Goal: Consume media (video, audio)

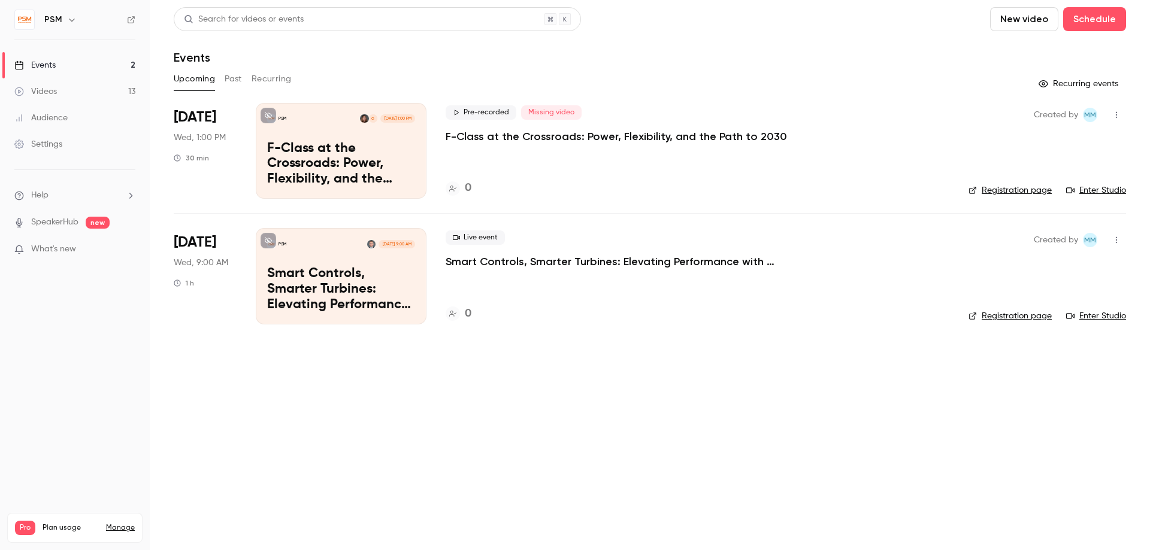
click at [56, 89] on div "Videos" at bounding box center [35, 92] width 43 height 12
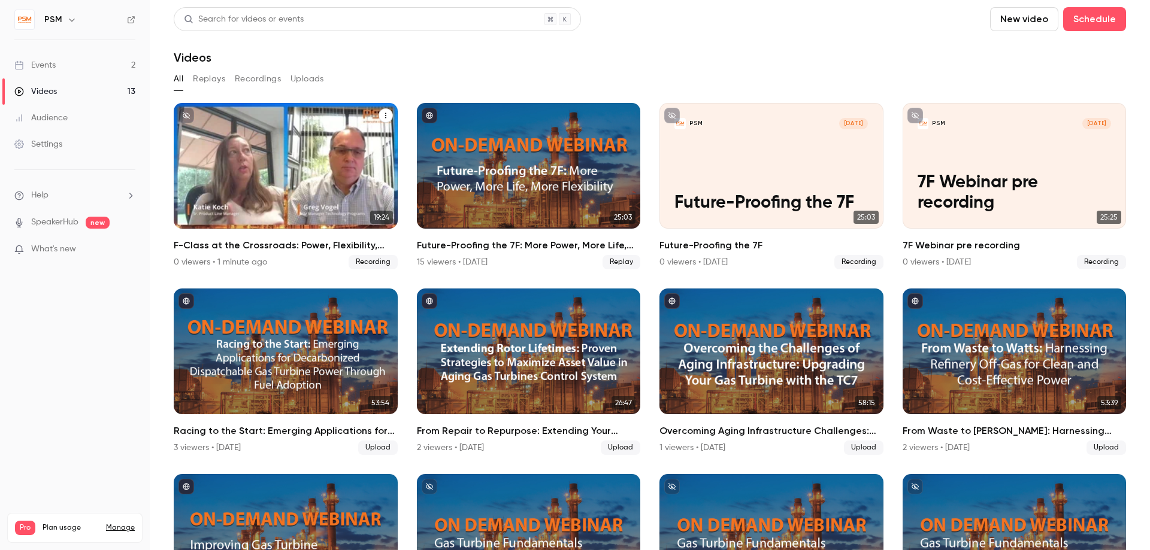
click at [304, 166] on p "F-Class at the Crossroads: Power, Flexibility, and the Path to 2030 recording" at bounding box center [285, 183] width 193 height 61
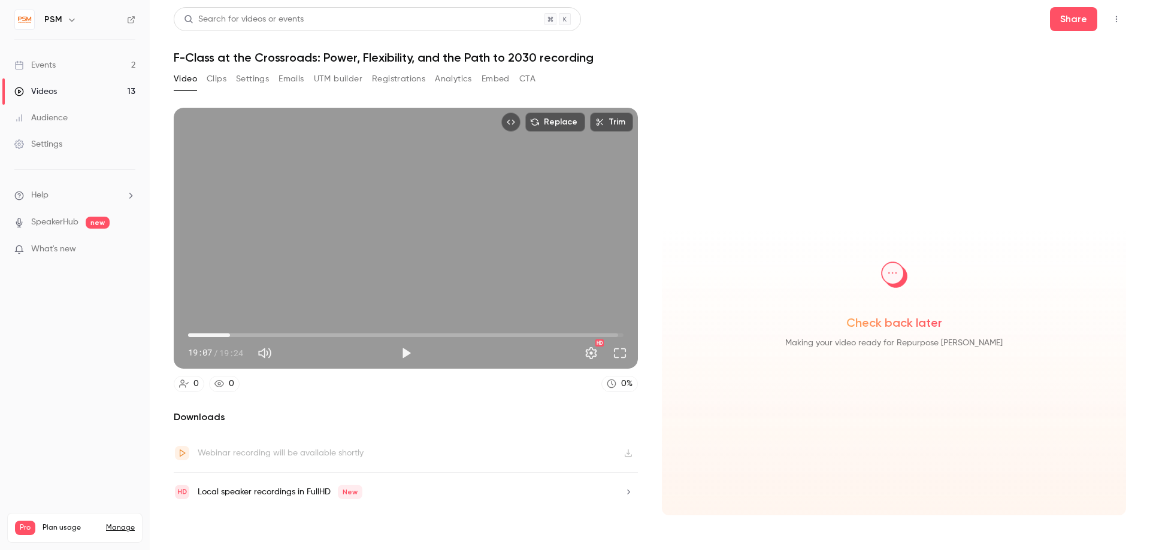
type input "*"
drag, startPoint x: 191, startPoint y: 333, endPoint x: 47, endPoint y: 252, distance: 164.9
click at [47, 252] on div "PSM Events 2 Videos 13 Audience Settings Help SpeakerHub new What's new Pro Pla…" at bounding box center [575, 275] width 1150 height 550
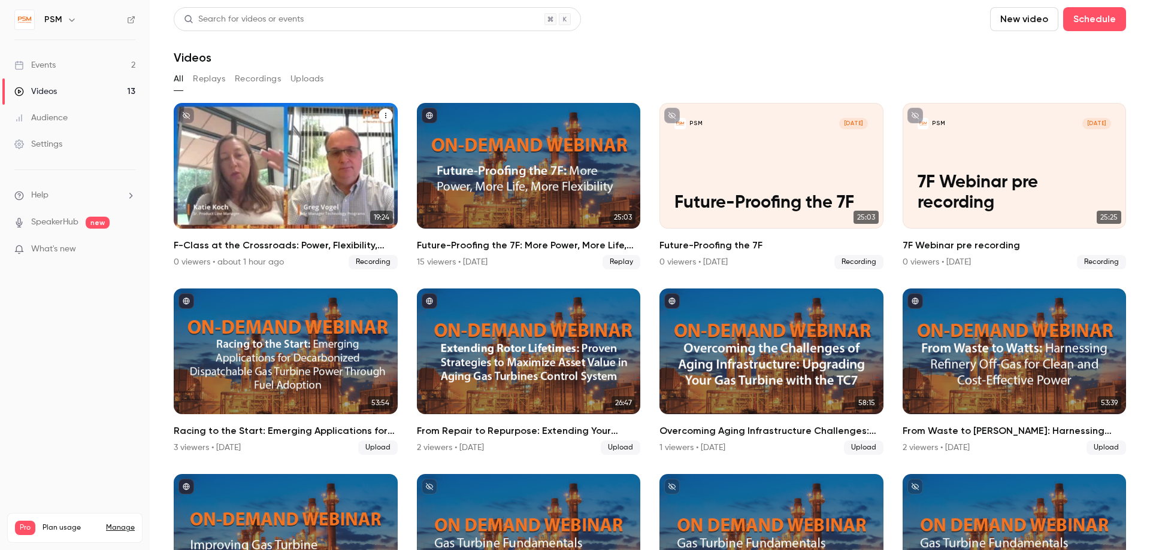
click at [307, 189] on p "F-Class at the Crossroads: Power, Flexibility, and the Path to 2030 recording" at bounding box center [285, 183] width 193 height 61
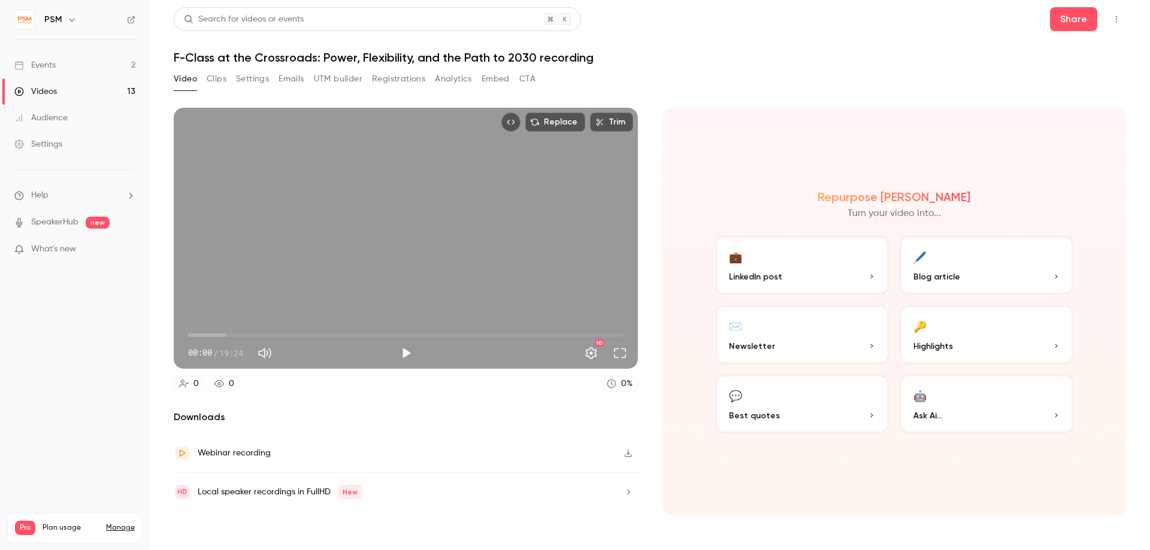
click at [629, 493] on icon "button" at bounding box center [628, 492] width 3 height 5
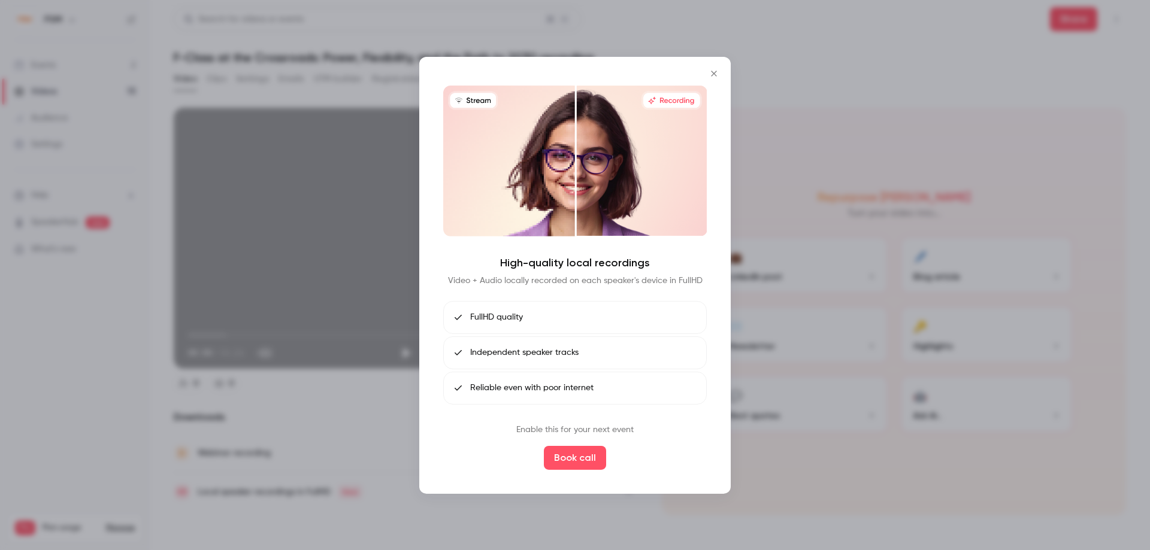
click at [716, 70] on icon "Close" at bounding box center [714, 73] width 14 height 10
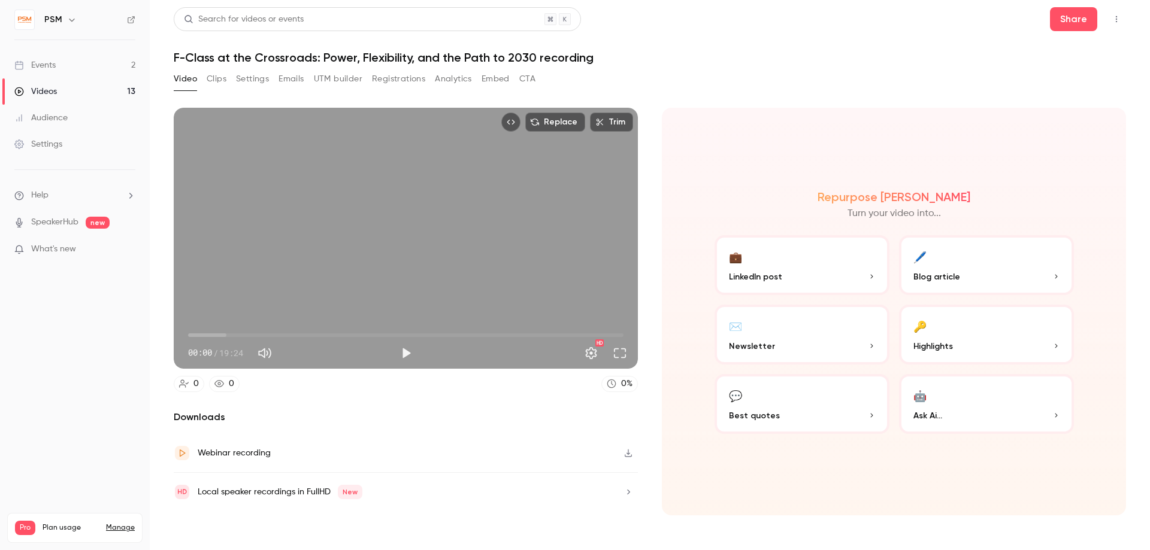
click at [293, 493] on div "Local speaker recordings in FullHD New" at bounding box center [280, 492] width 165 height 14
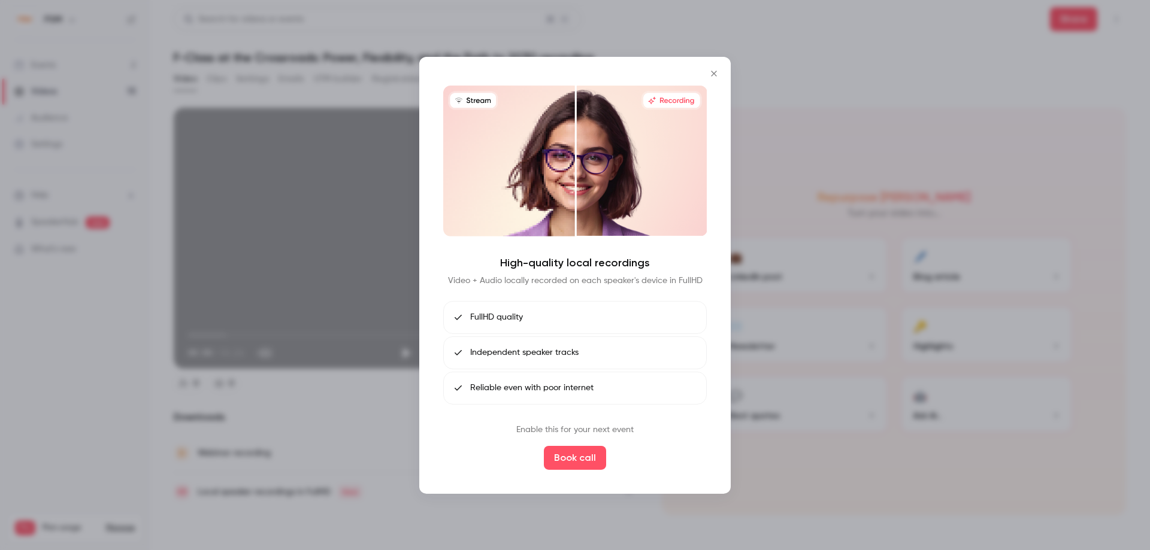
click at [716, 72] on icon "Close" at bounding box center [714, 73] width 14 height 10
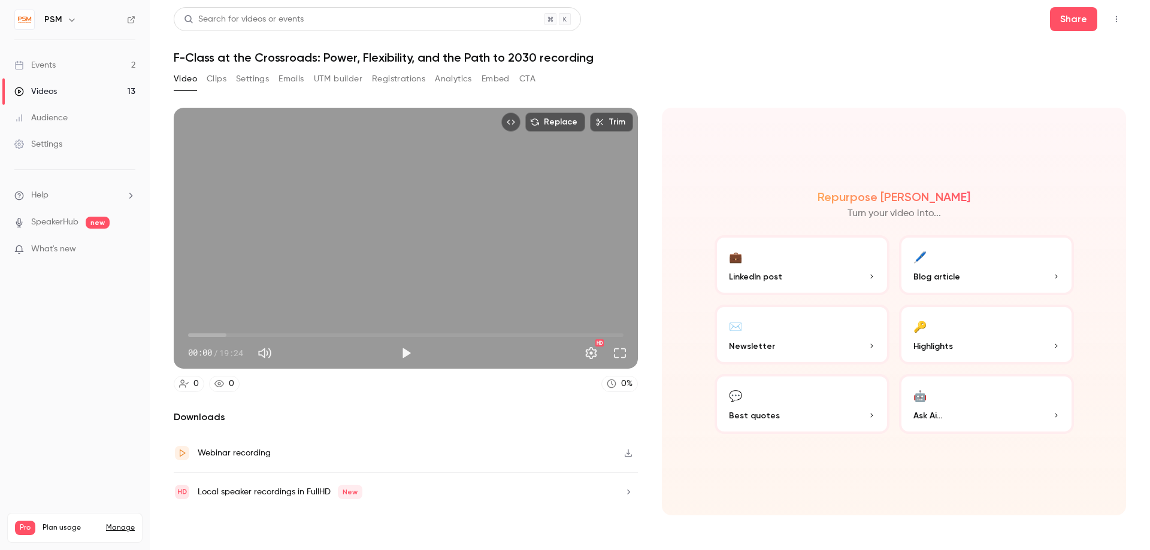
click at [42, 62] on div "Events" at bounding box center [34, 65] width 41 height 12
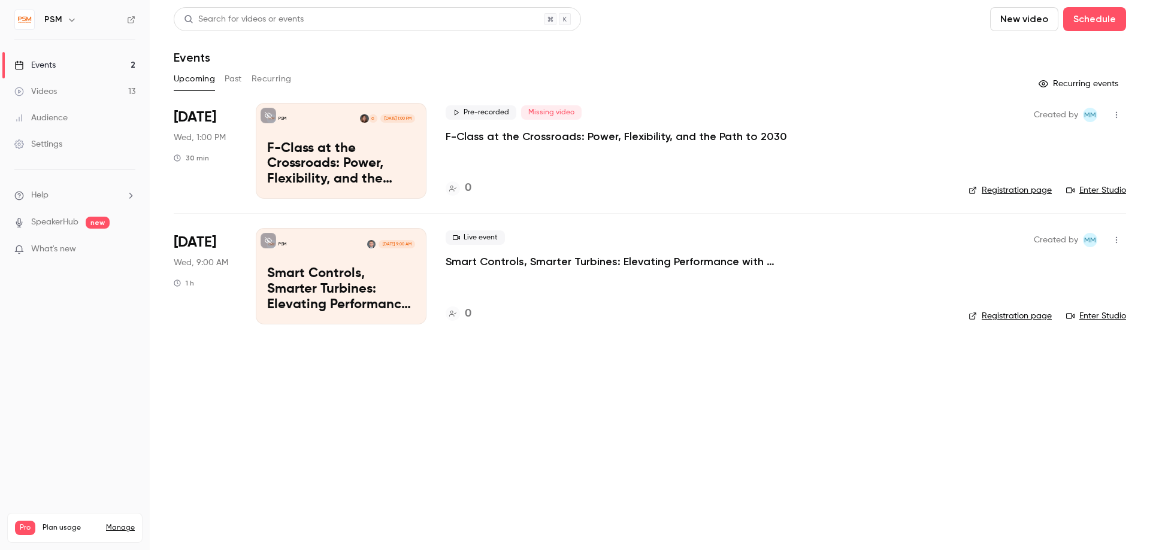
click at [356, 157] on p "F-Class at the Crossroads: Power, Flexibility, and the Path to 2030" at bounding box center [341, 164] width 148 height 46
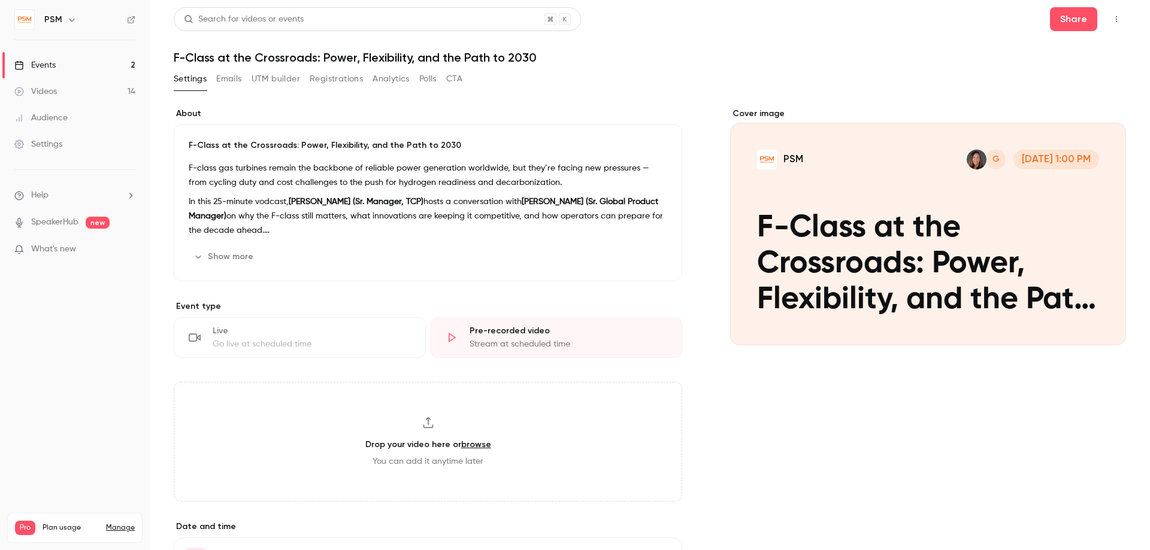
click at [480, 446] on link "browse" at bounding box center [476, 445] width 30 height 10
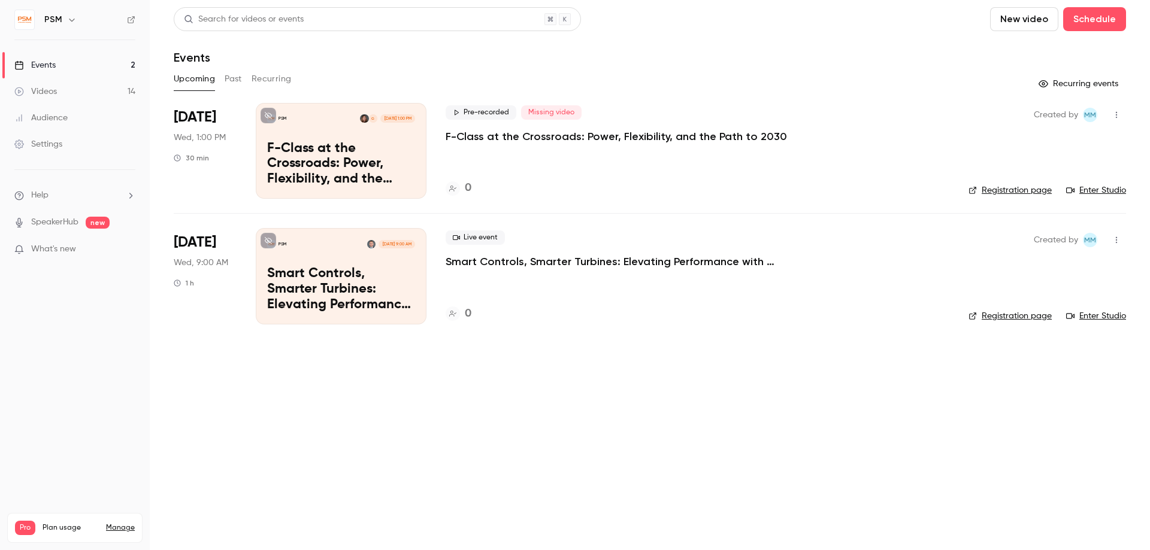
click at [52, 96] on div "Videos" at bounding box center [35, 92] width 43 height 12
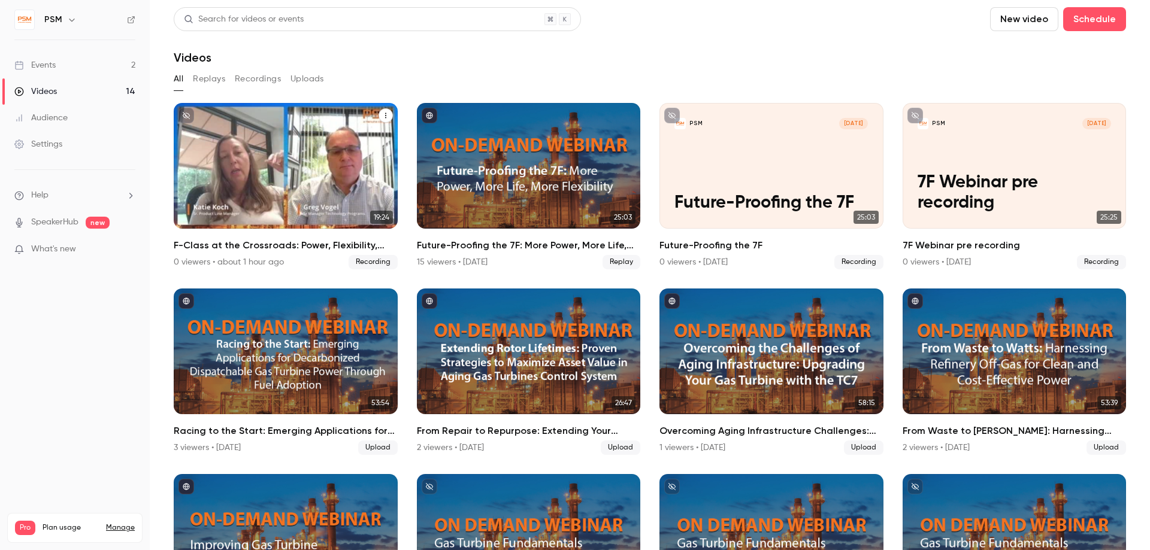
click at [322, 181] on p "F-Class at the Crossroads: Power, Flexibility, and the Path to 2030 recording" at bounding box center [285, 183] width 193 height 61
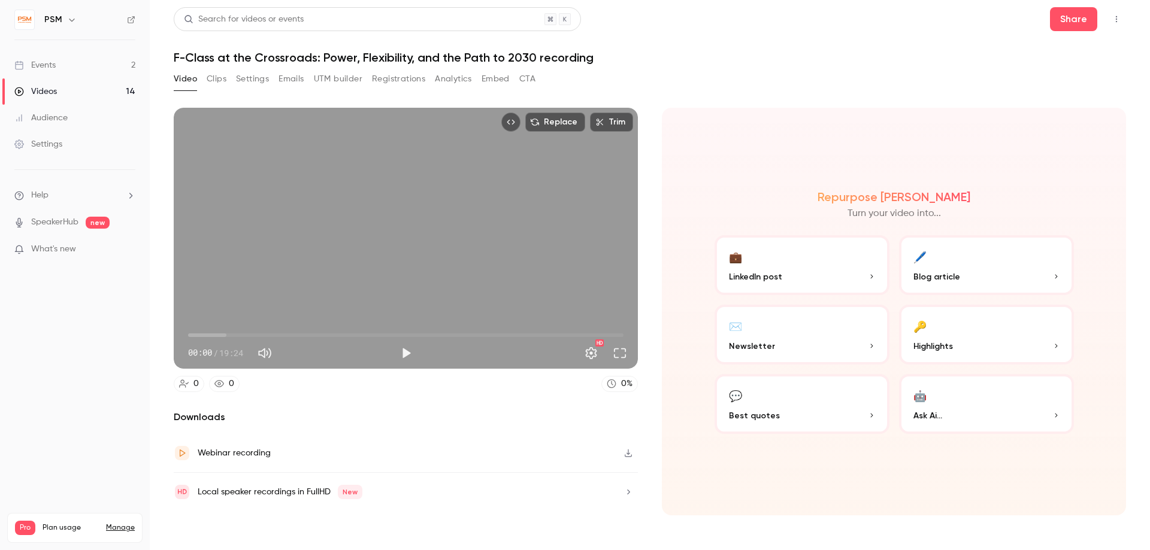
click at [624, 456] on icon "button" at bounding box center [628, 453] width 10 height 8
